Goal: Find specific fact: Find specific fact

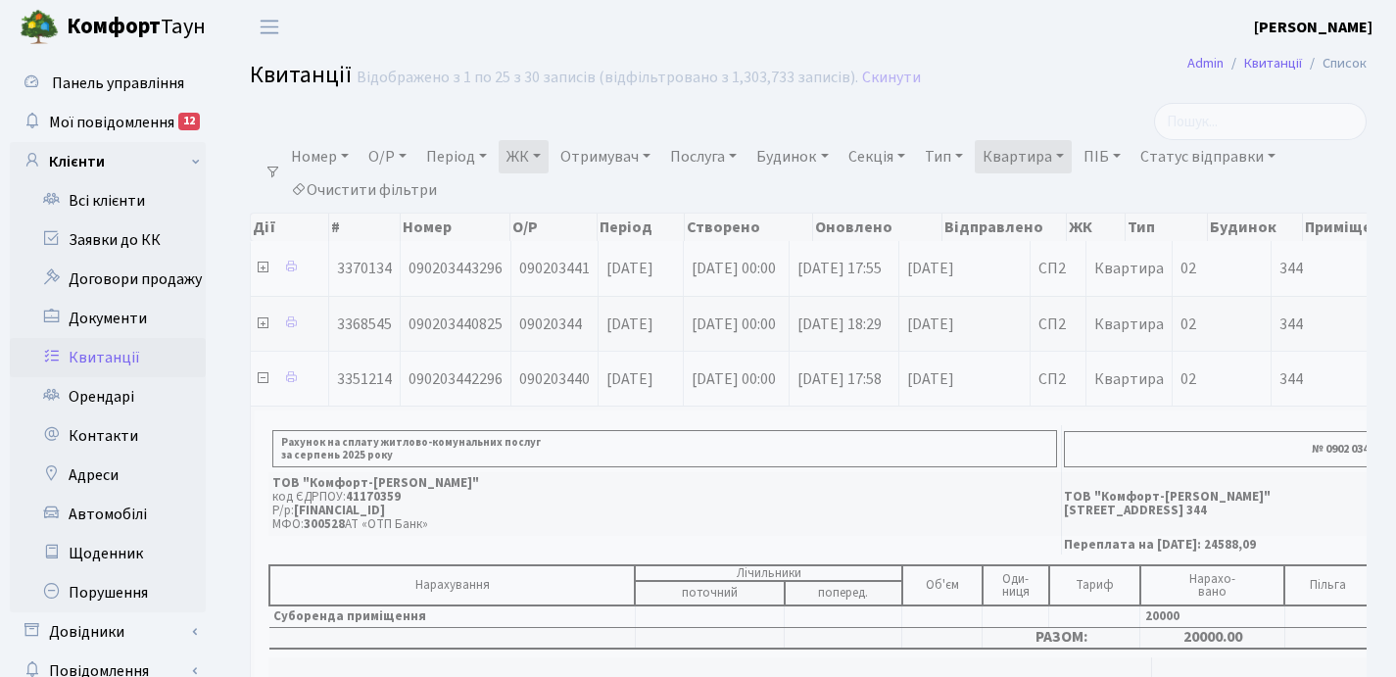
select select "25"
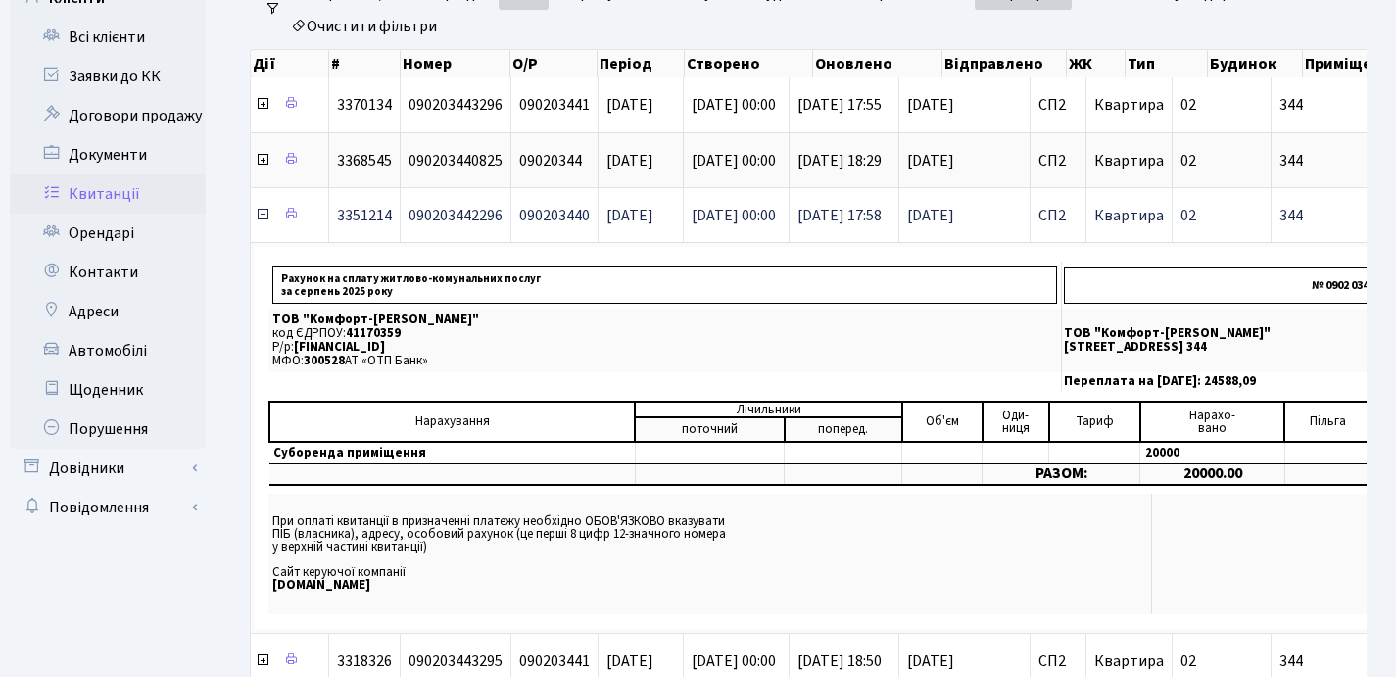
click at [268, 215] on icon at bounding box center [263, 215] width 16 height 16
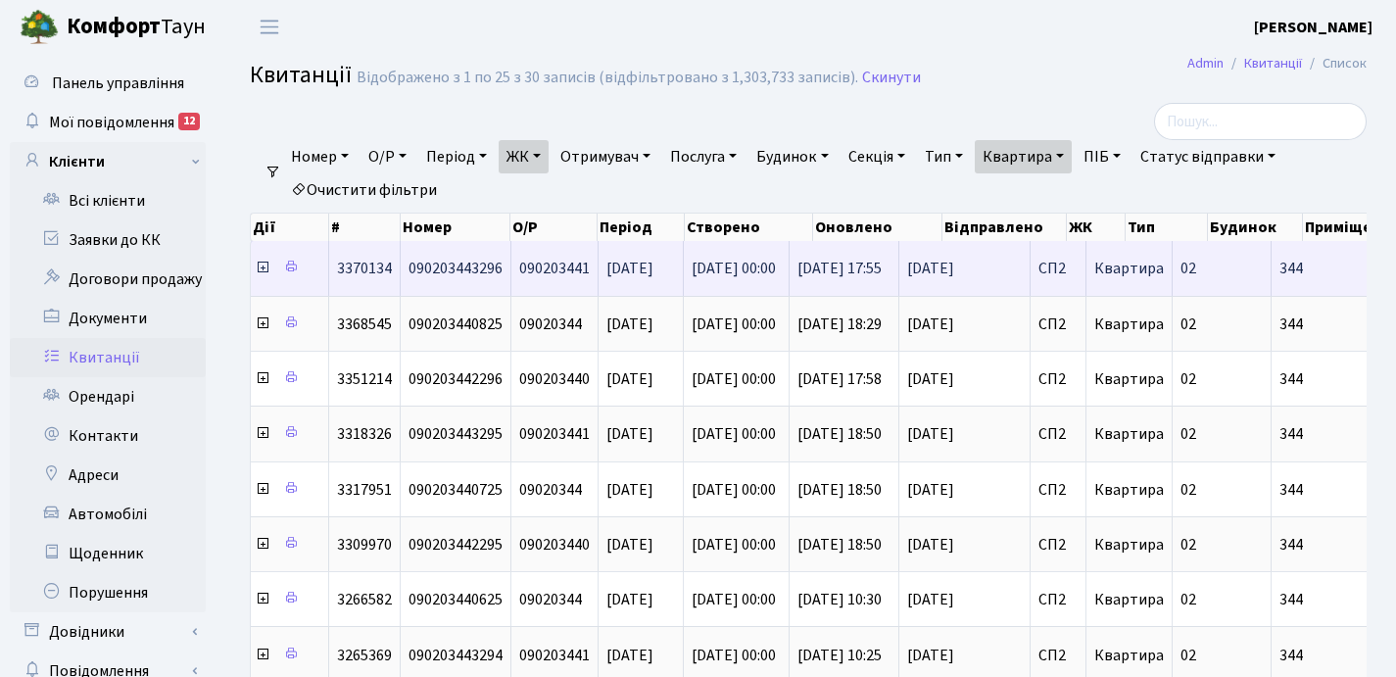
click at [262, 268] on icon at bounding box center [263, 268] width 16 height 16
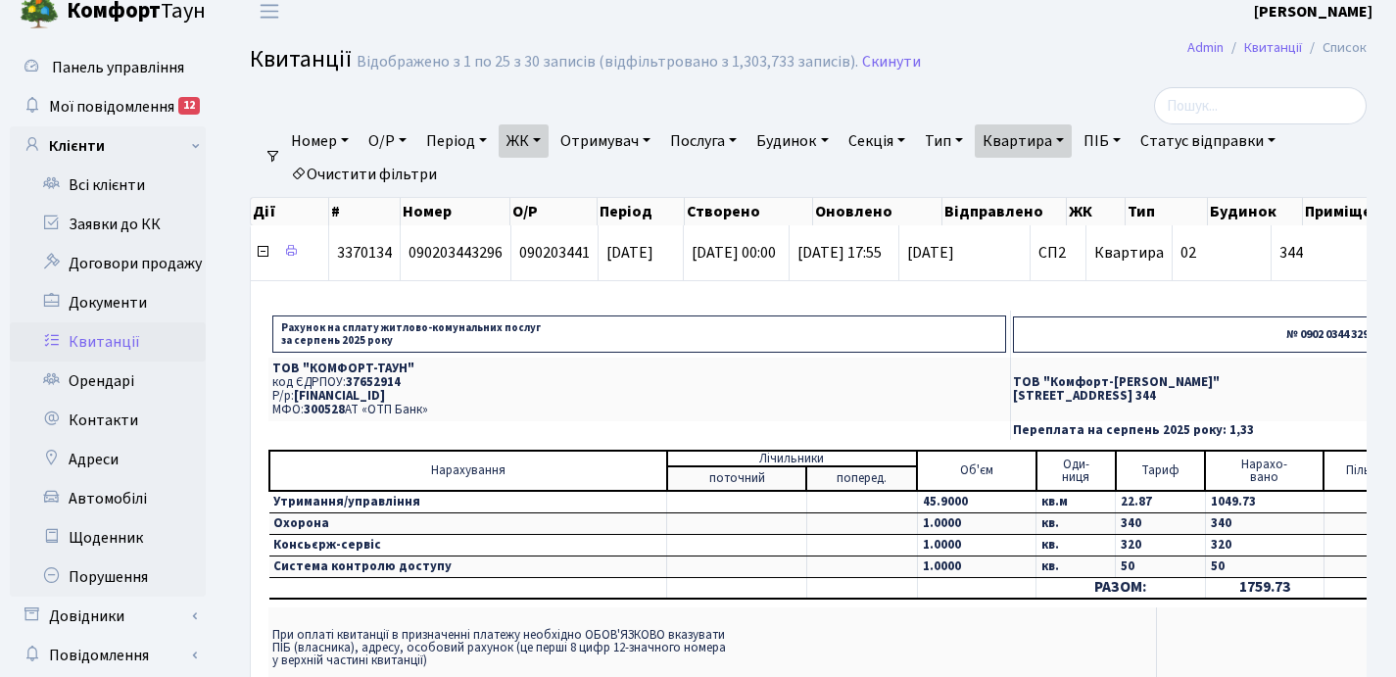
scroll to position [34, 0]
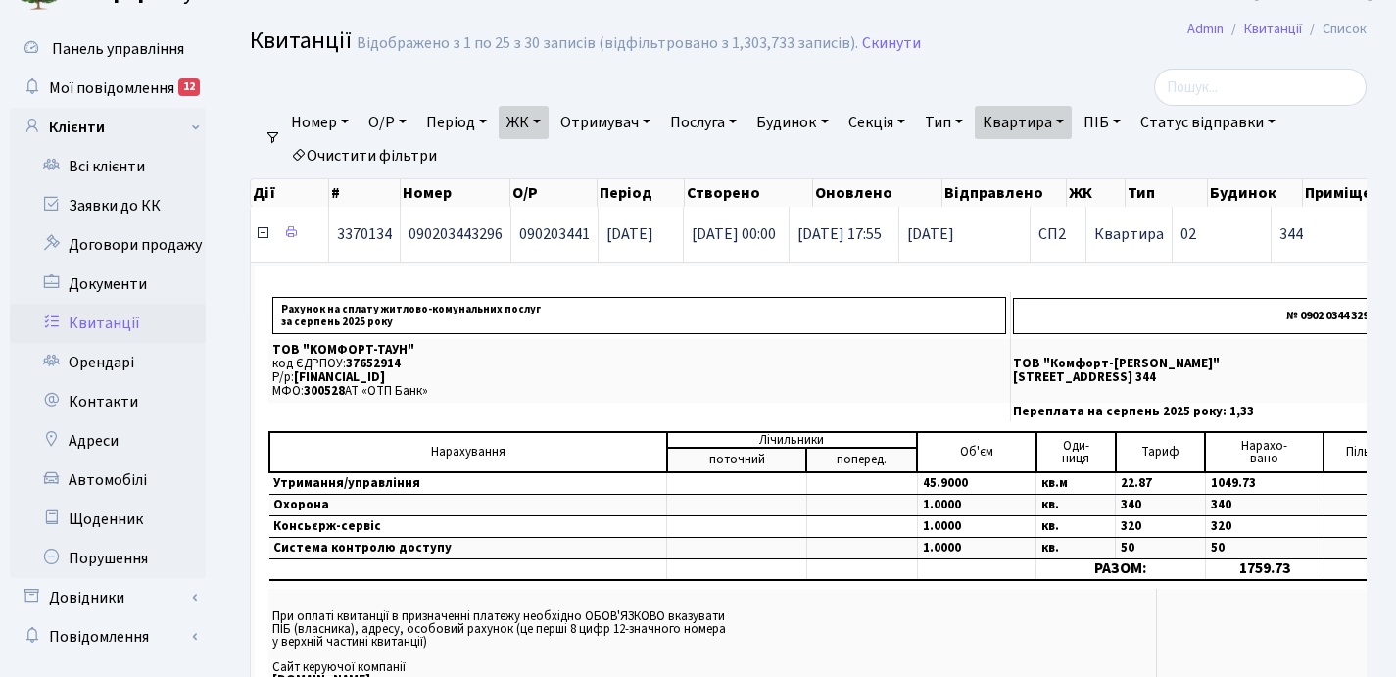
click at [262, 232] on icon at bounding box center [263, 233] width 16 height 16
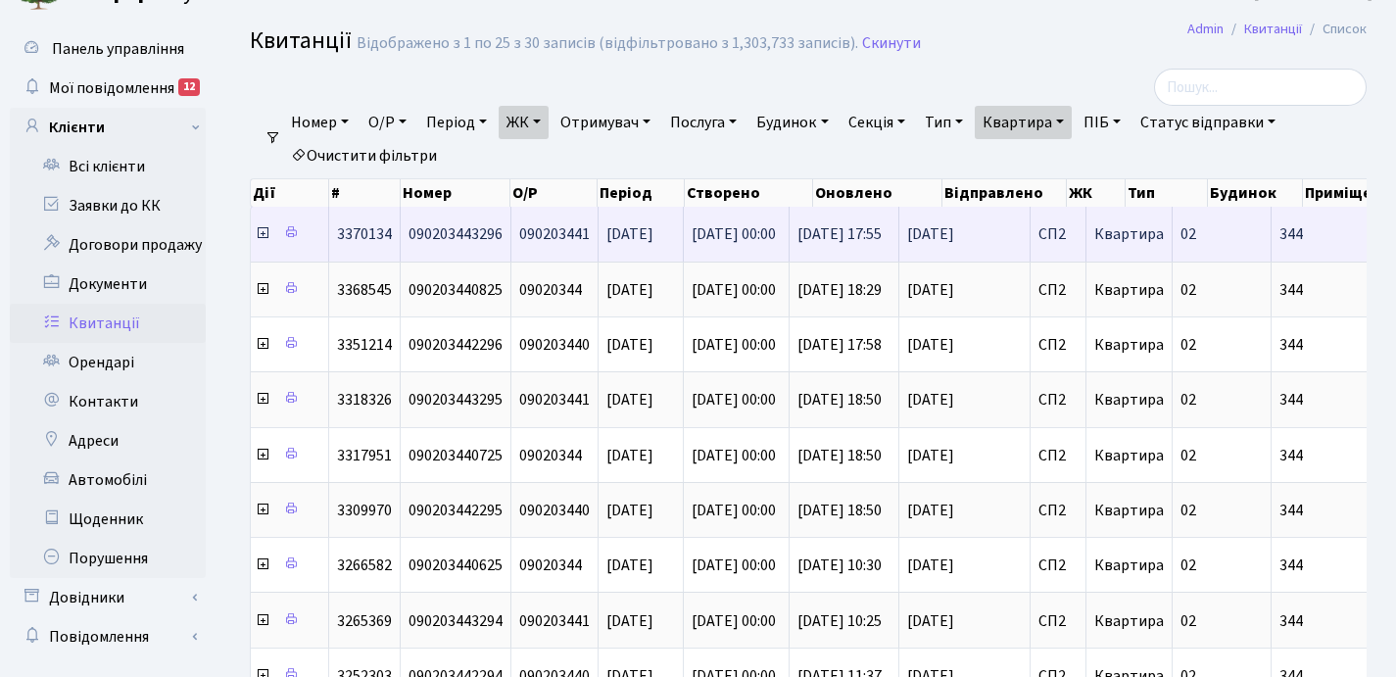
click at [263, 235] on icon at bounding box center [263, 233] width 16 height 16
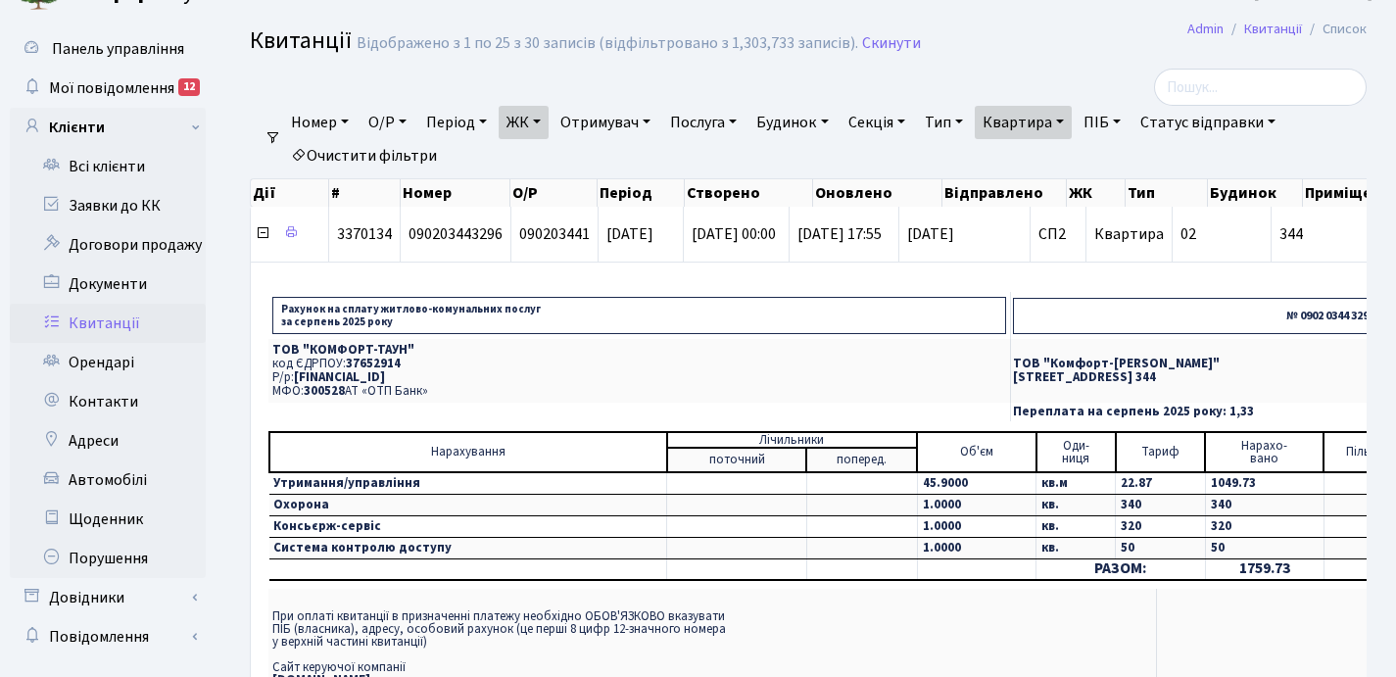
scroll to position [69, 0]
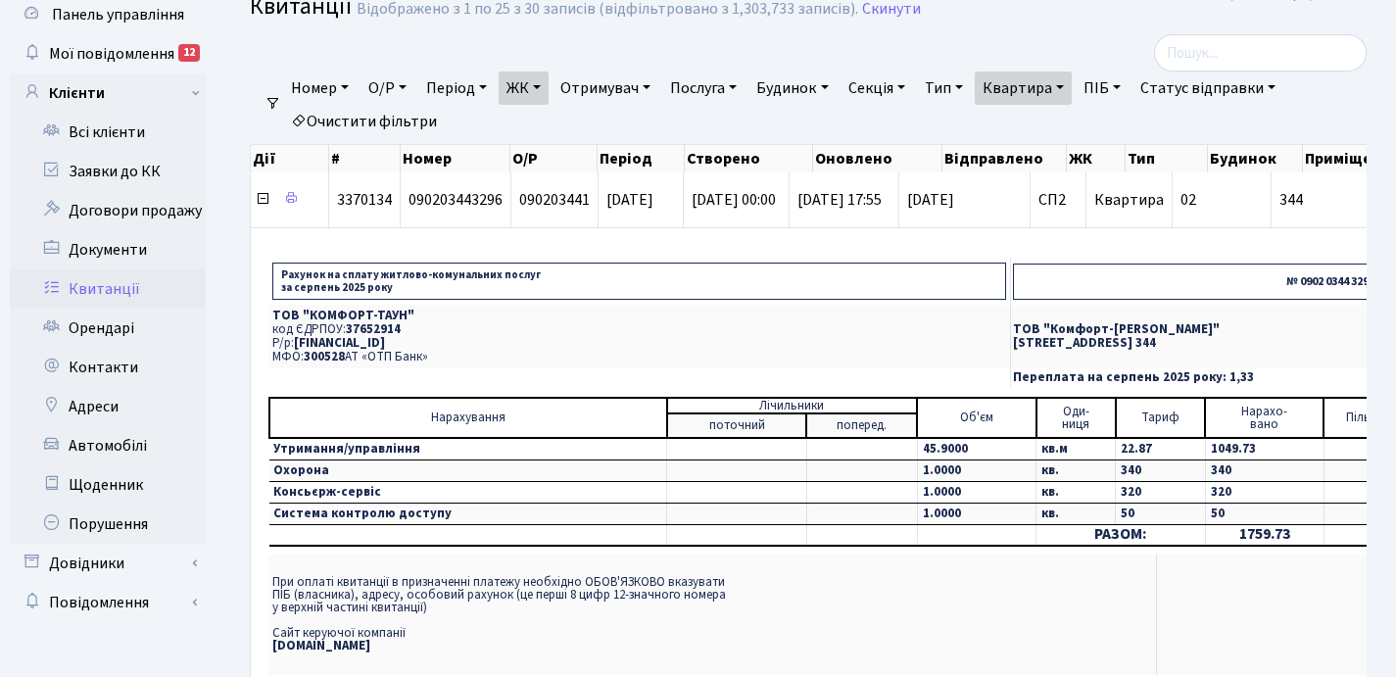
drag, startPoint x: 441, startPoint y: 353, endPoint x: 264, endPoint y: 318, distance: 180.6
click at [265, 318] on td "Рахунок на сплату житлово-комунальних послуг за [DATE] № 0902 0344 3296 ТОВ "КО…" at bounding box center [960, 467] width 1390 height 450
click at [304, 317] on p "ТОВ "КОМФОРТ-ТАУН"" at bounding box center [639, 316] width 734 height 13
drag, startPoint x: 433, startPoint y: 357, endPoint x: 271, endPoint y: 316, distance: 166.8
click at [271, 316] on td "ТОВ "КОМФОРТ-ТАУН" код ЄДРПОУ: 37652914 Р/р: [FINANCIAL_ID] МФО: 300528 АТ «ОТП…" at bounding box center [639, 337] width 742 height 64
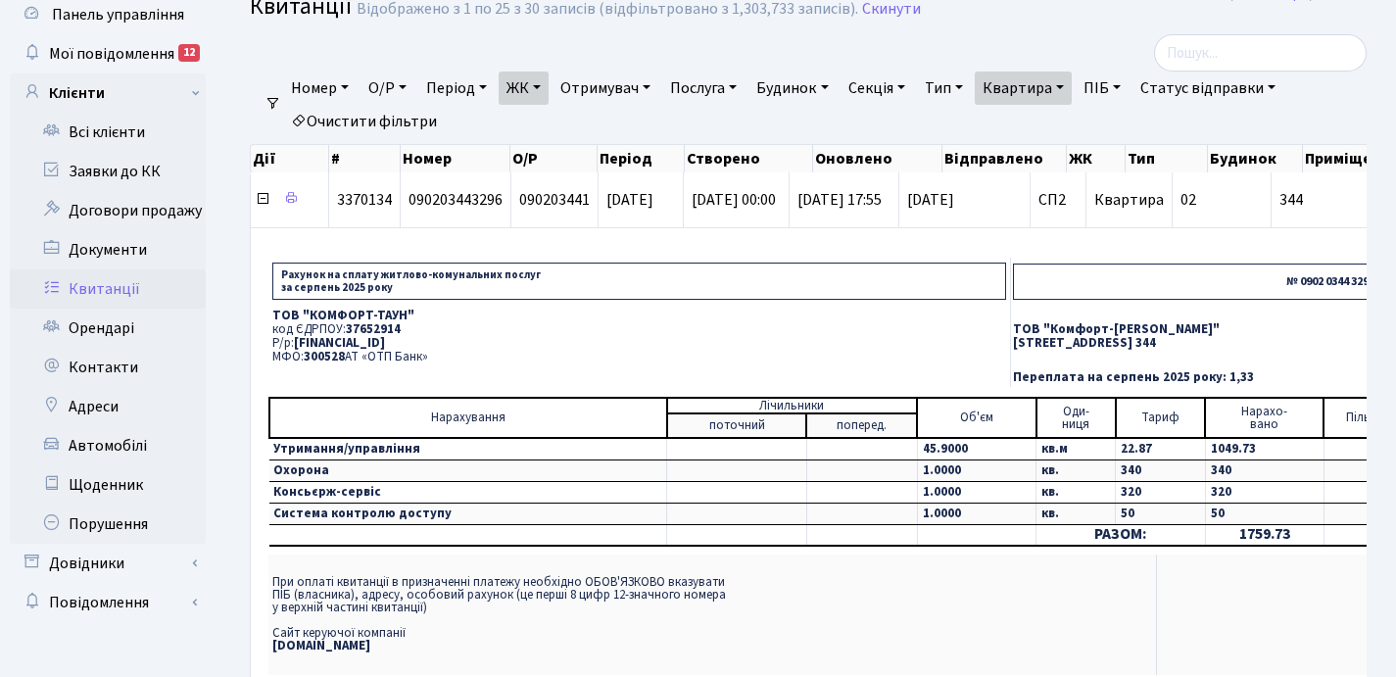
copy td "ТОВ "КОМФОРТ-ТАУН" код ЄДРПОУ: 37652914 Р/р: [FINANCIAL_ID] МФО: 300528 АТ «ОТП…"
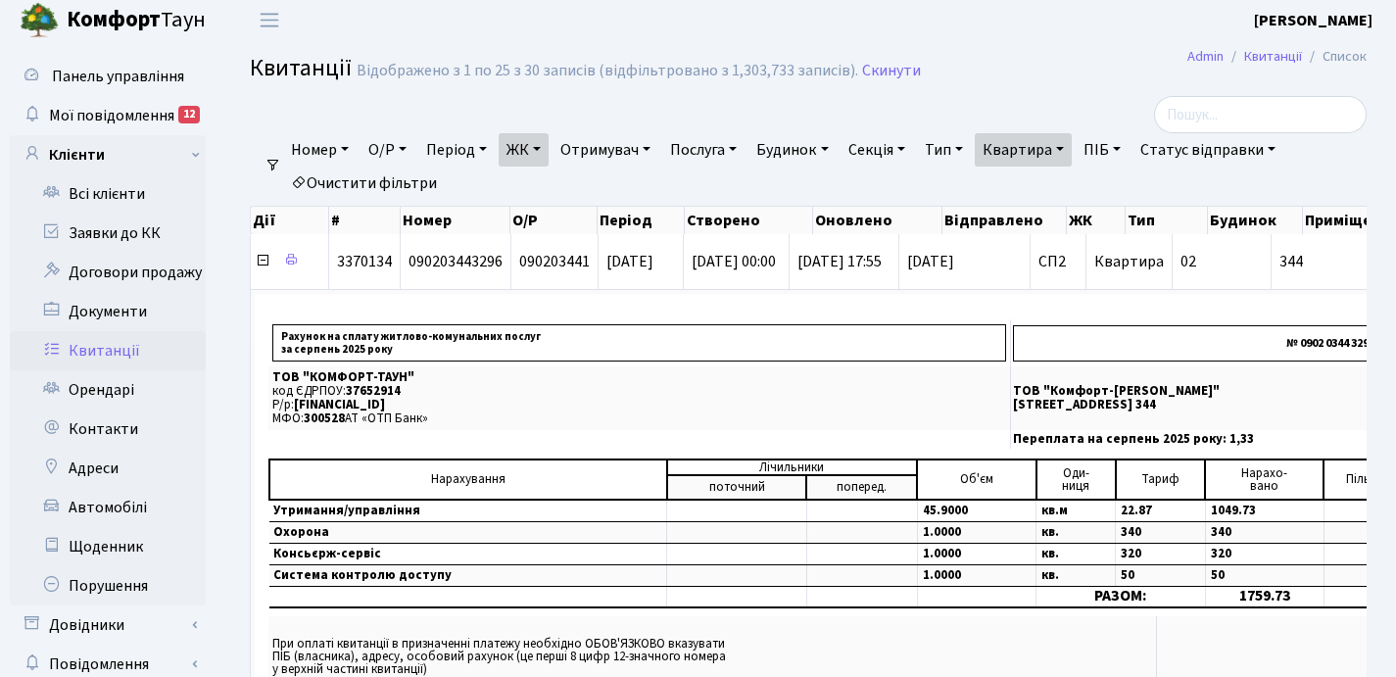
scroll to position [0, 0]
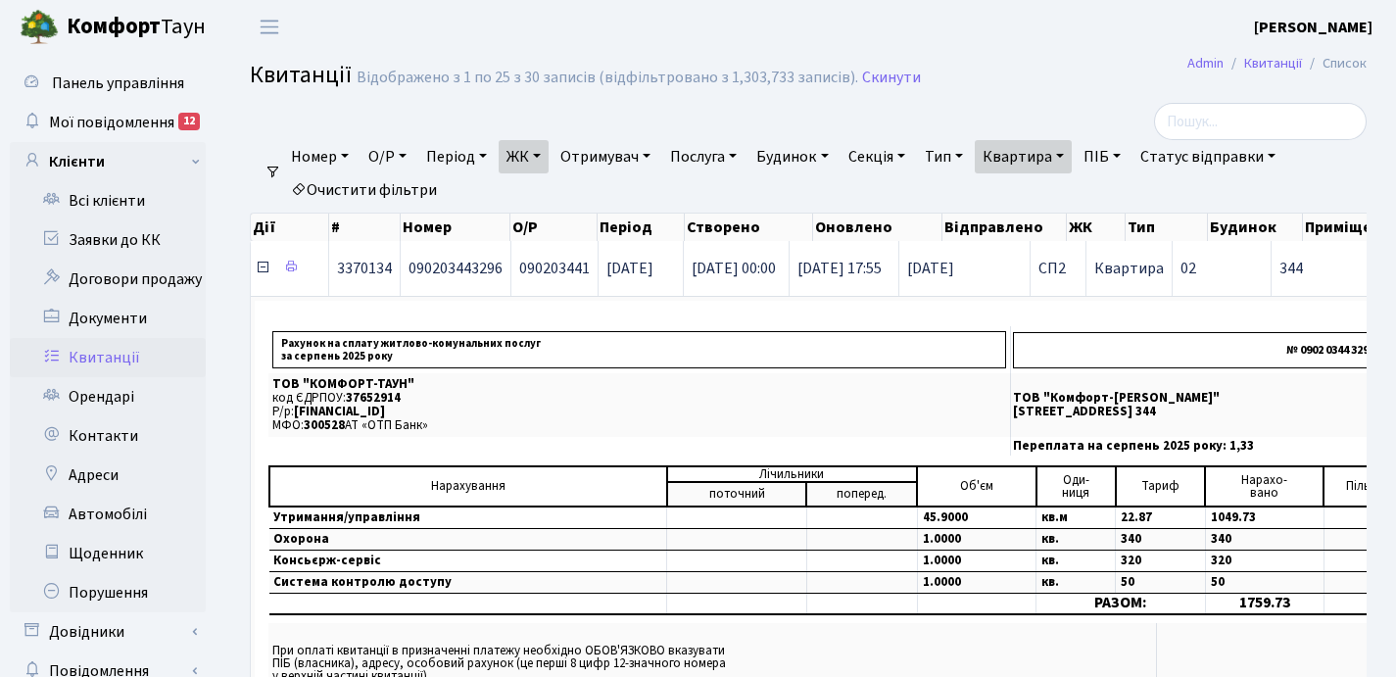
click at [262, 272] on icon at bounding box center [263, 268] width 16 height 16
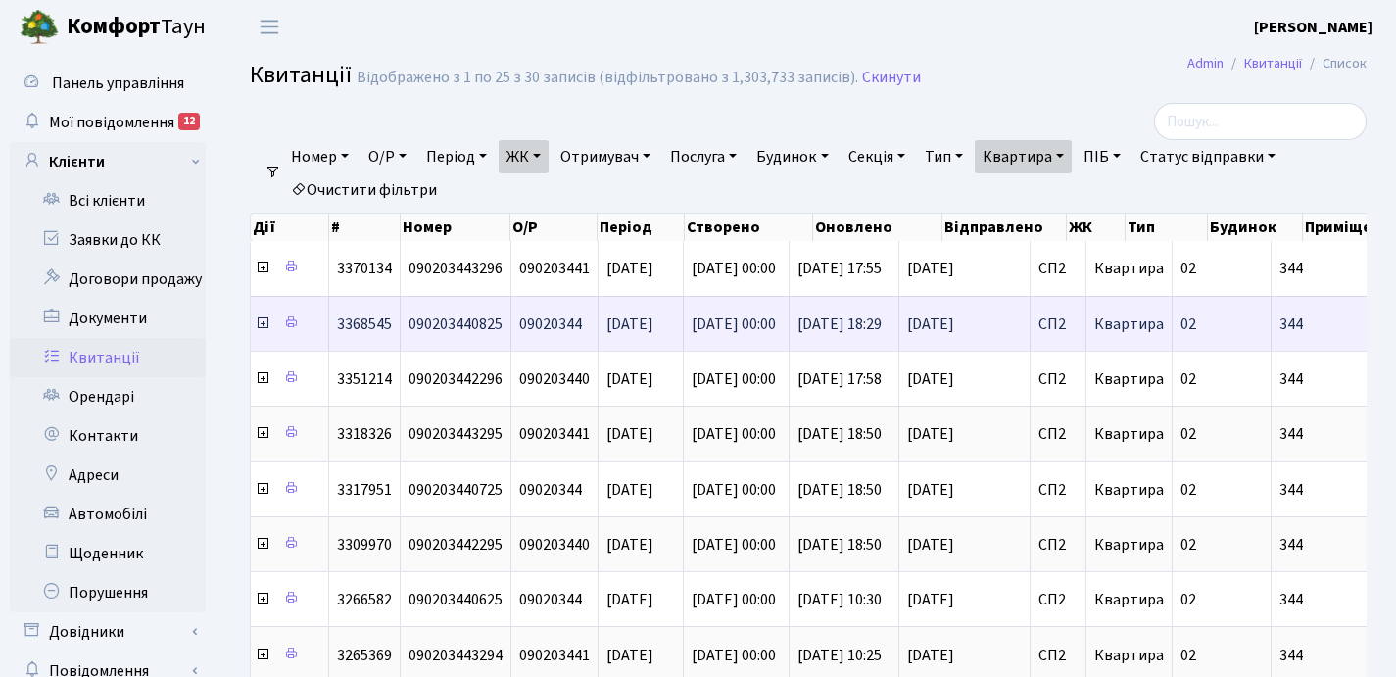
click at [262, 328] on icon at bounding box center [263, 324] width 16 height 16
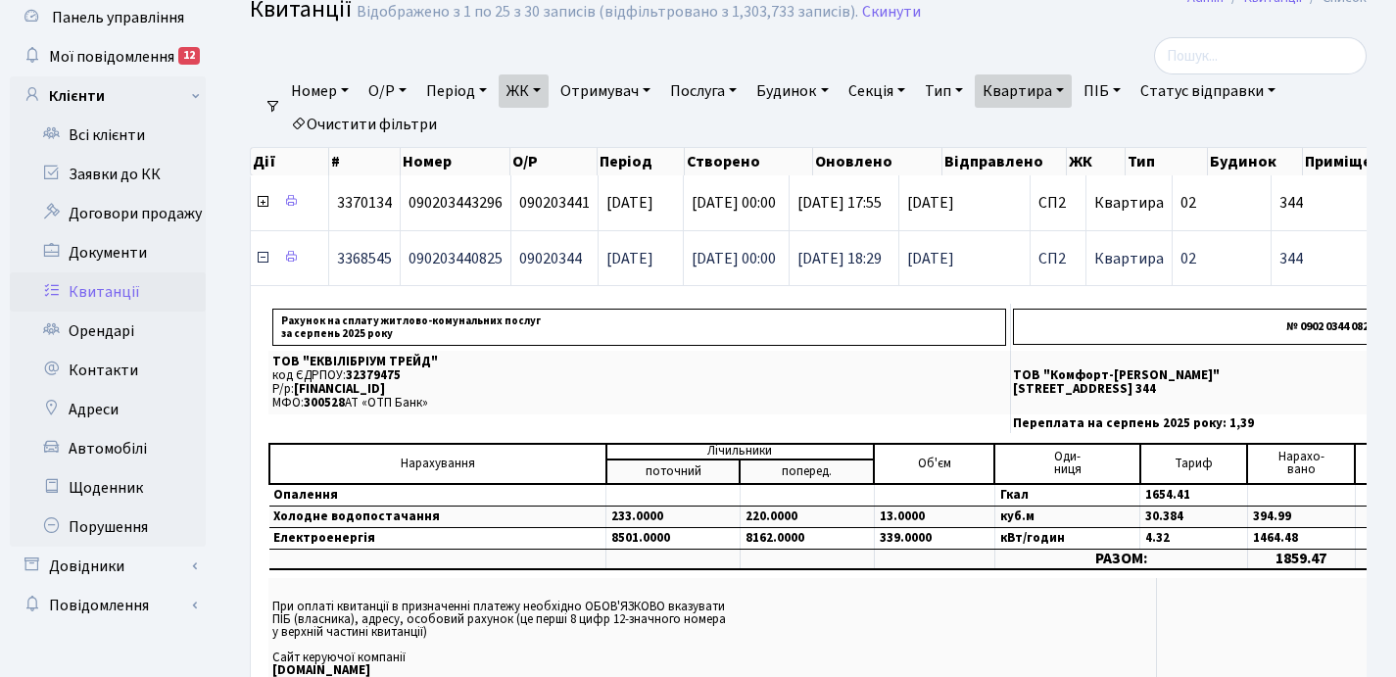
scroll to position [77, 0]
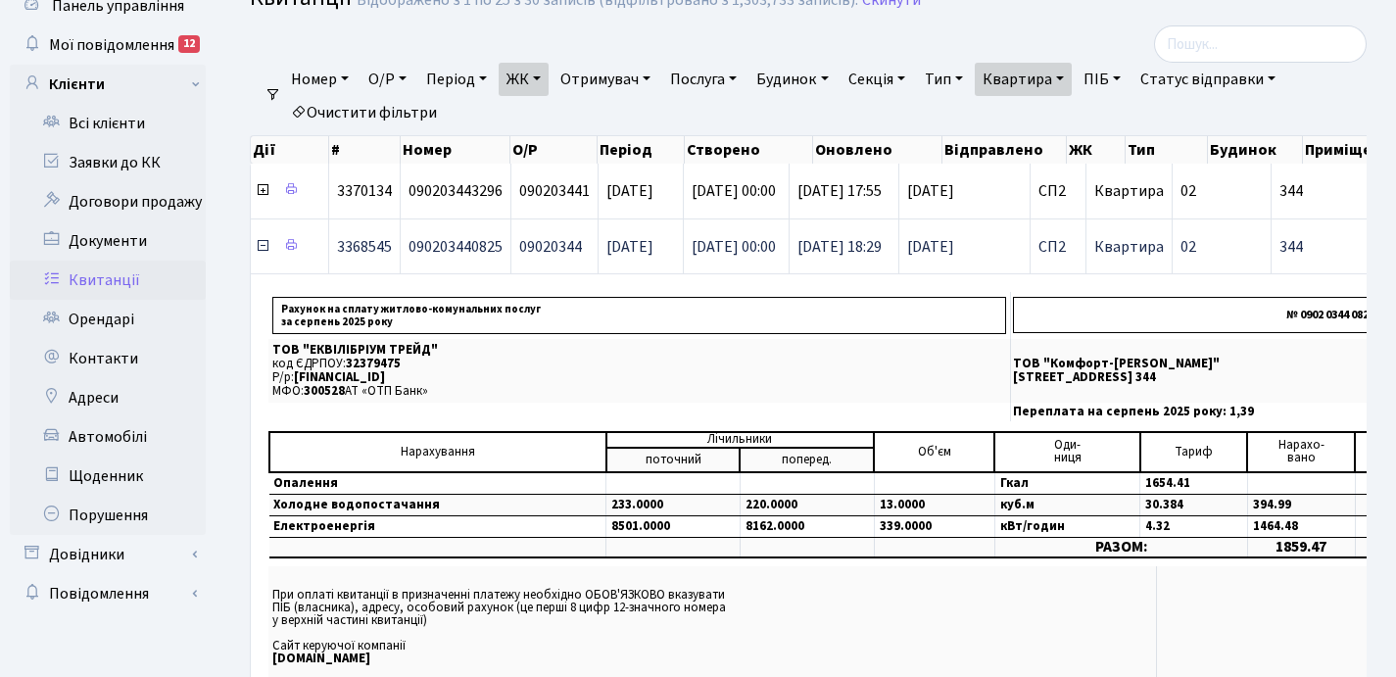
click at [262, 248] on icon at bounding box center [263, 246] width 16 height 16
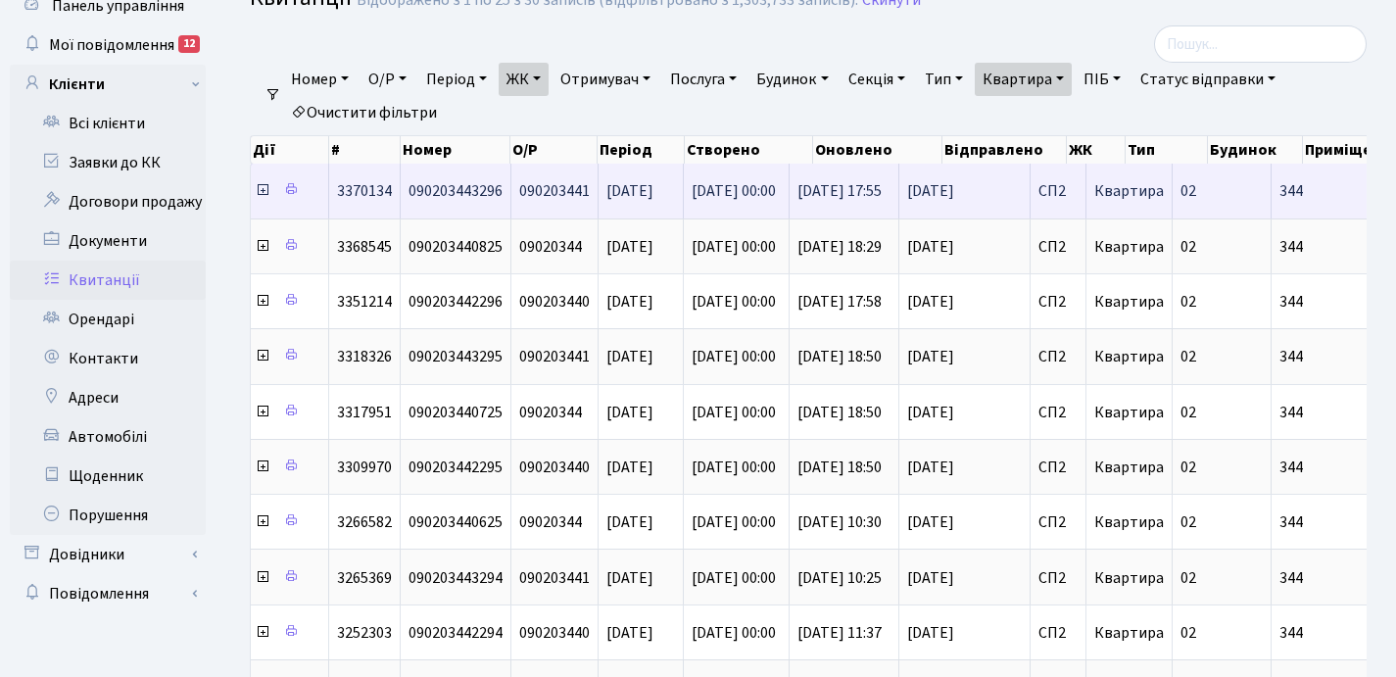
click at [262, 195] on icon at bounding box center [263, 190] width 16 height 16
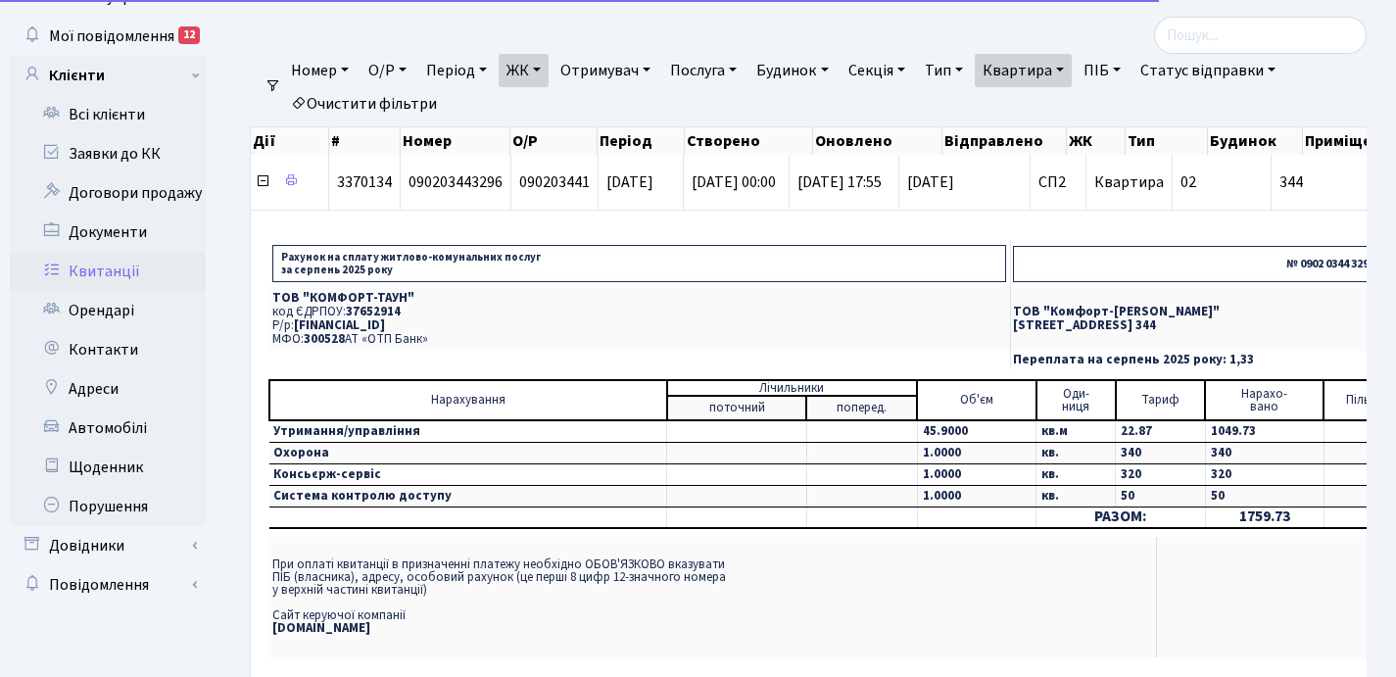
scroll to position [107, 0]
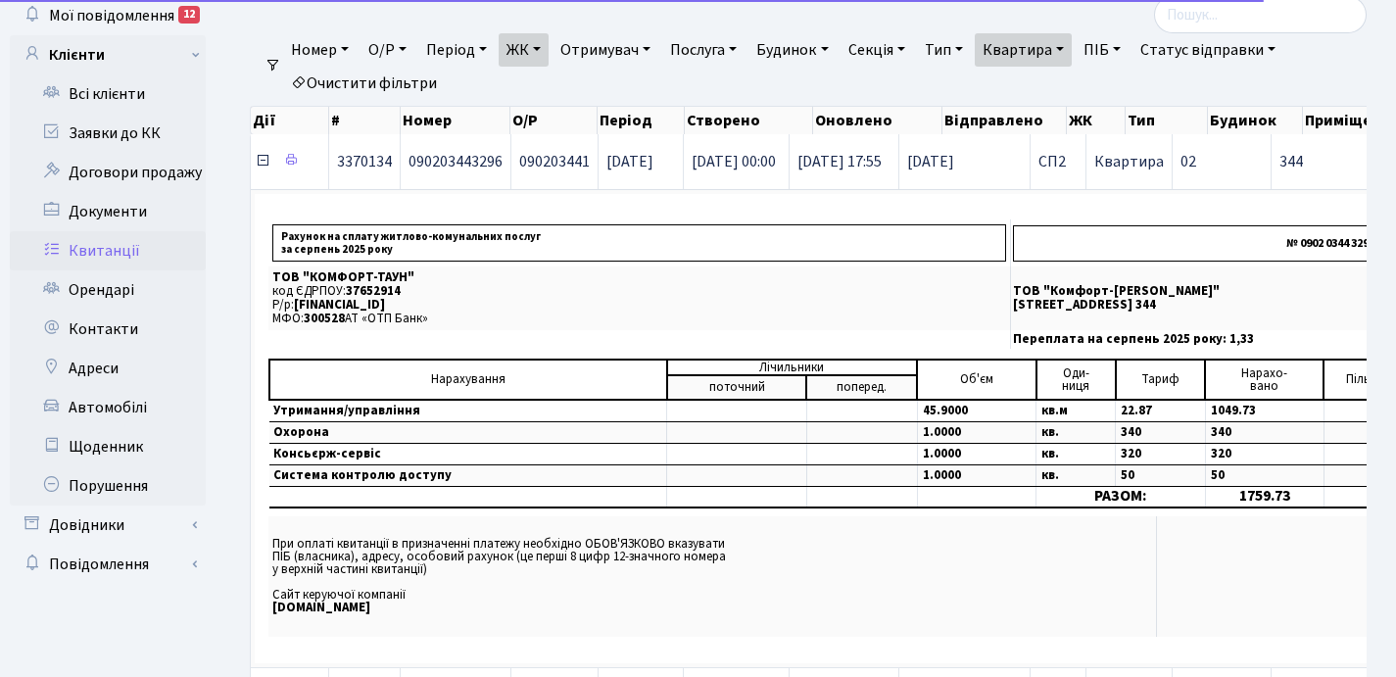
click at [262, 161] on icon at bounding box center [263, 161] width 16 height 16
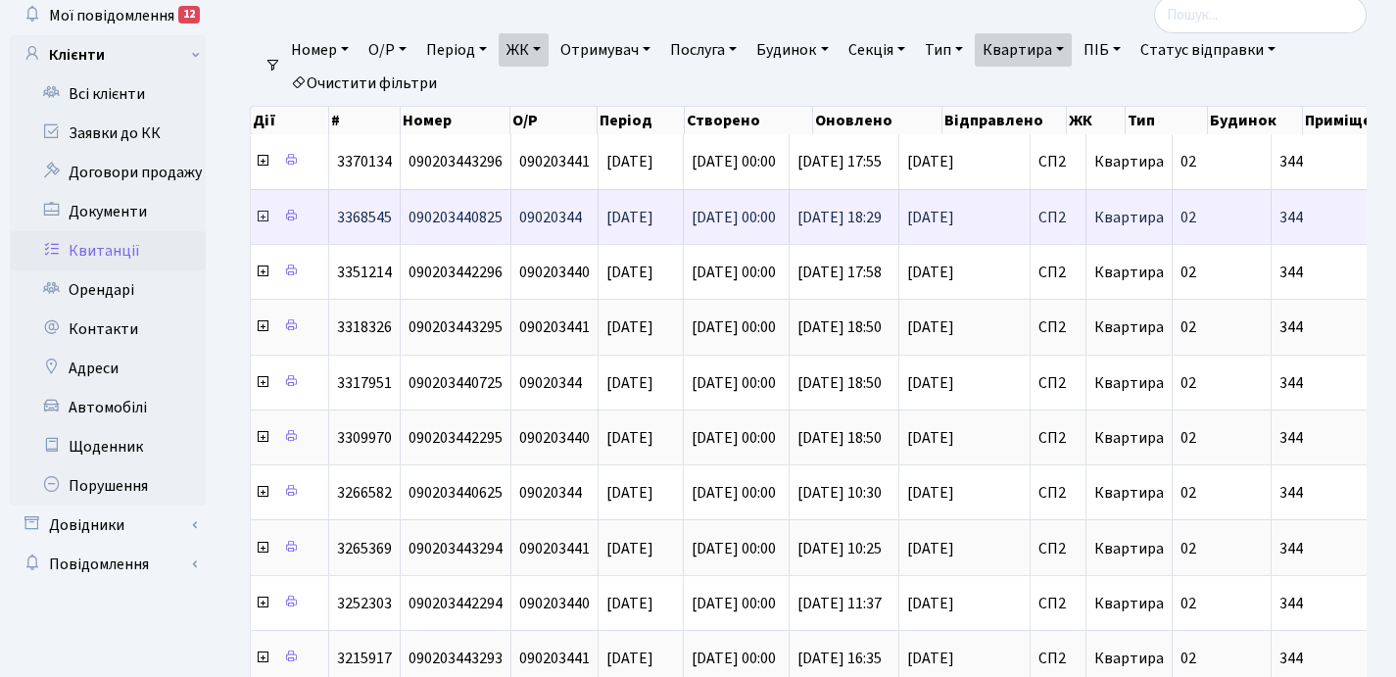
click at [260, 218] on icon at bounding box center [263, 217] width 16 height 16
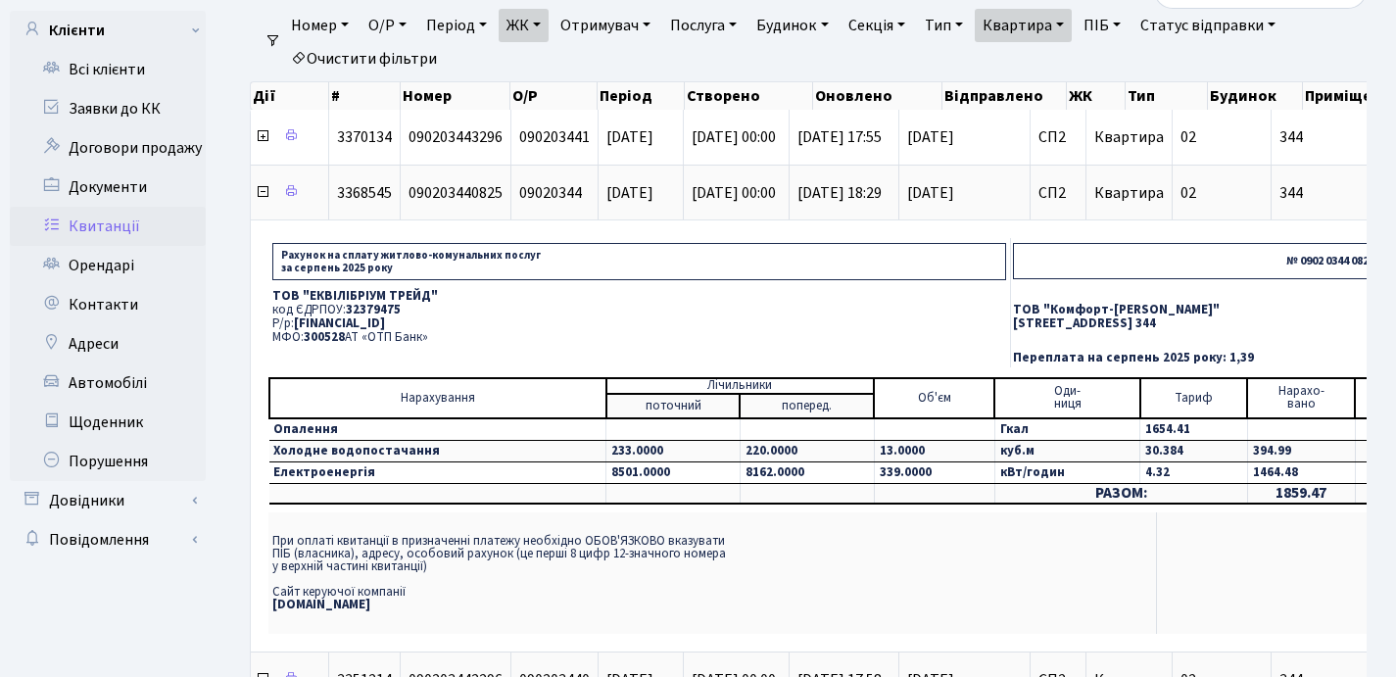
scroll to position [137, 0]
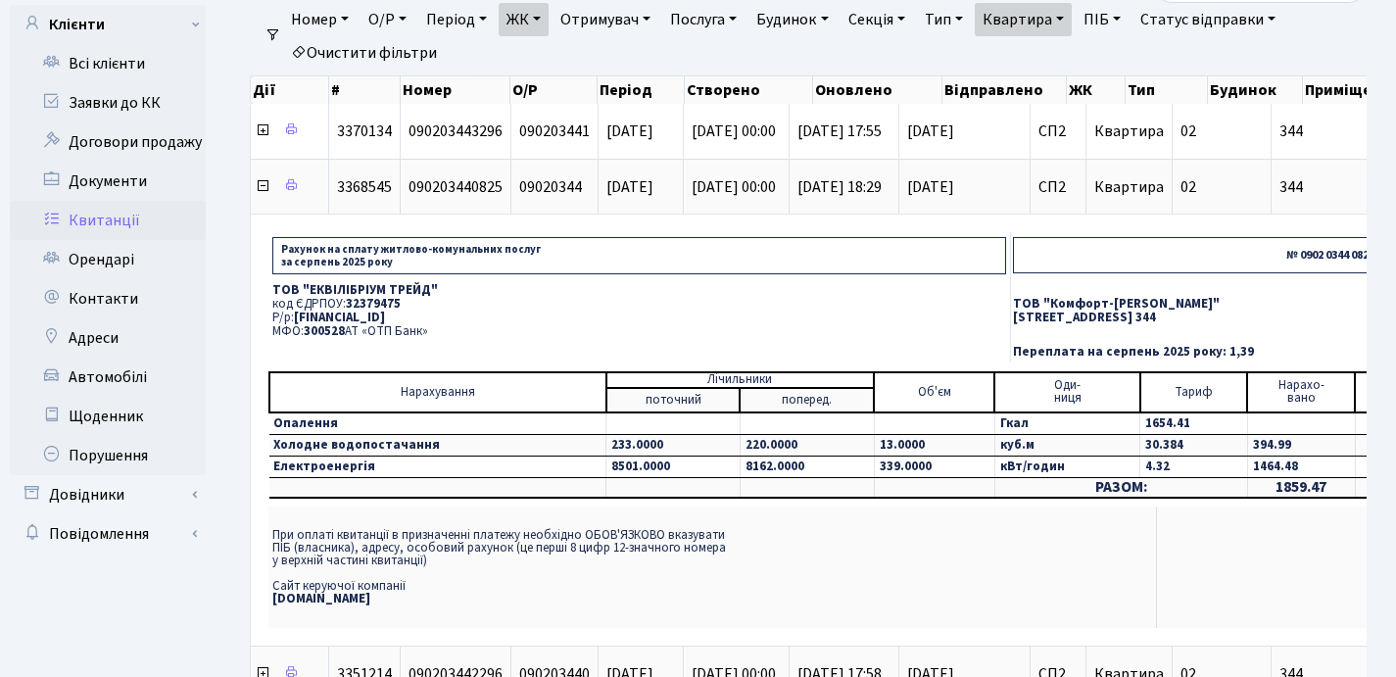
drag, startPoint x: 275, startPoint y: 289, endPoint x: 423, endPoint y: 326, distance: 152.6
click at [423, 326] on td "ТОВ "ЕКВІЛІБРІУМ ТРЕЙД" код ЄДРПОУ: 32379475 Р/р: [FINANCIAL_ID] МФО: 300528 АТ…" at bounding box center [639, 311] width 742 height 64
click at [423, 326] on p "МФО: 300528 АТ «ОТП Банк»" at bounding box center [639, 331] width 734 height 13
drag, startPoint x: 268, startPoint y: 291, endPoint x: 359, endPoint y: 314, distance: 93.9
click at [350, 309] on td "ТОВ "ЕКВІЛІБРІУМ ТРЕЙД" код ЄДРПОУ: 32379475 Р/р: [FINANCIAL_ID] МФО: 300528 АТ…" at bounding box center [639, 311] width 742 height 64
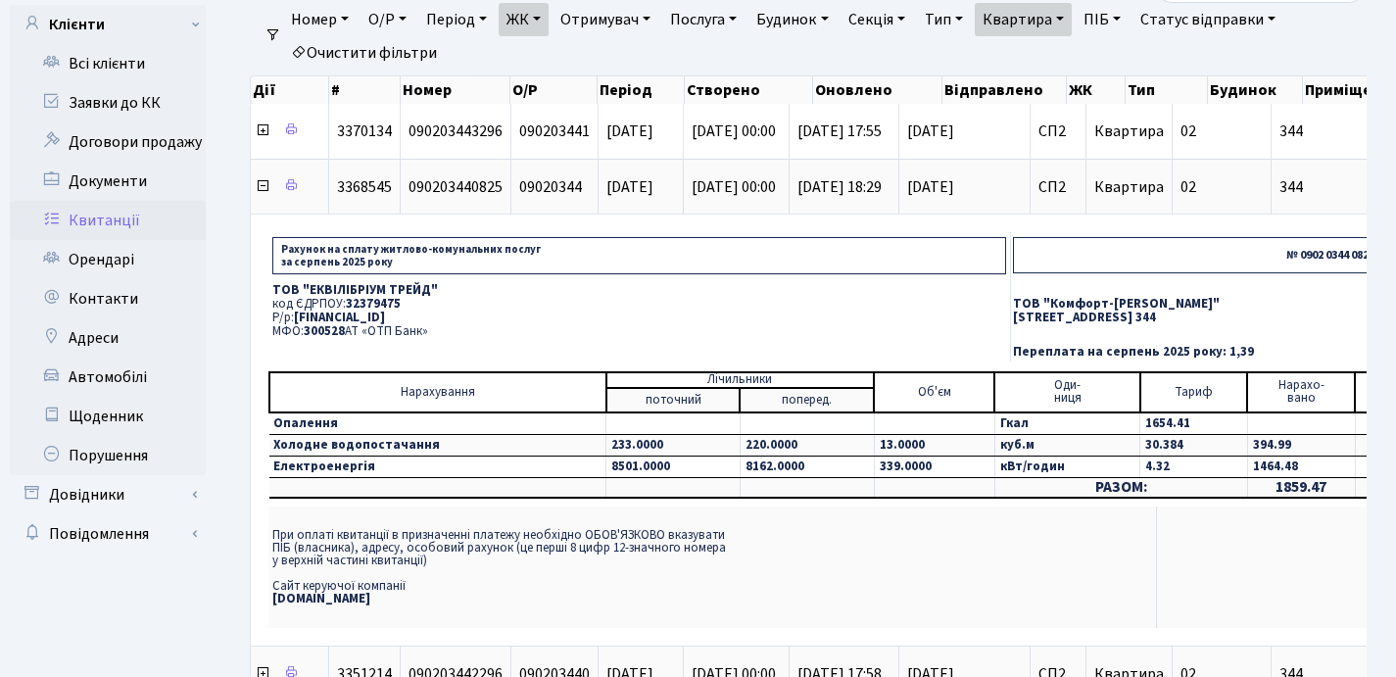
drag, startPoint x: 426, startPoint y: 328, endPoint x: 273, endPoint y: 290, distance: 157.6
click at [273, 290] on td "ТОВ "ЕКВІЛІБРІУМ ТРЕЙД" код ЄДРПОУ: 32379475 Р/р: [FINANCIAL_ID] МФО: 300528 АТ…" at bounding box center [639, 311] width 742 height 64
copy td "ТОВ "ЕКВІЛІБРІУМ ТРЕЙД" код ЄДРПОУ: 32379475 Р/р: [FINANCIAL_ID] МФО: 300528 АТ…"
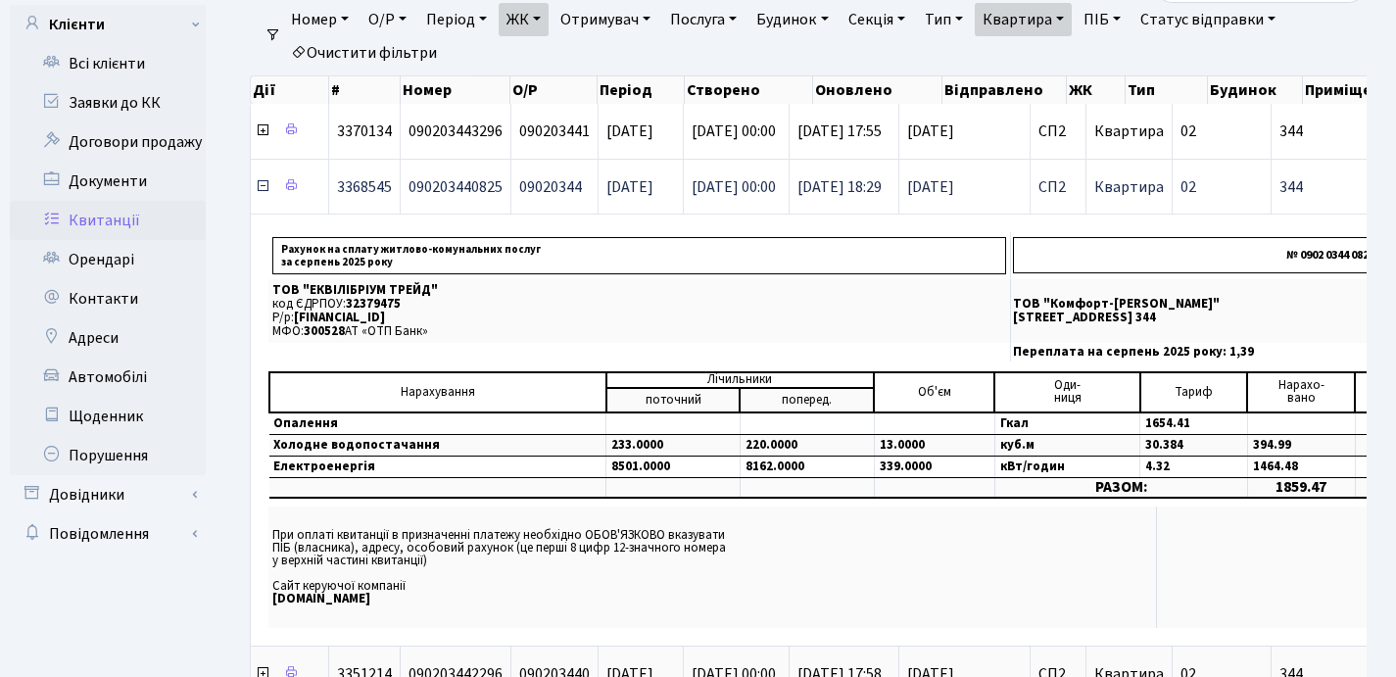
click at [260, 185] on icon at bounding box center [263, 186] width 16 height 16
